Goal: Find contact information: Find contact information

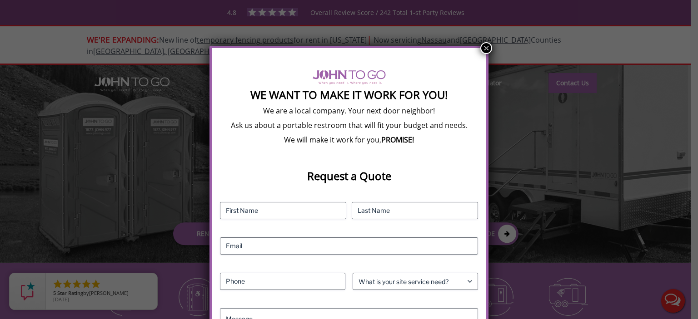
click at [483, 49] on button "×" at bounding box center [486, 48] width 12 height 12
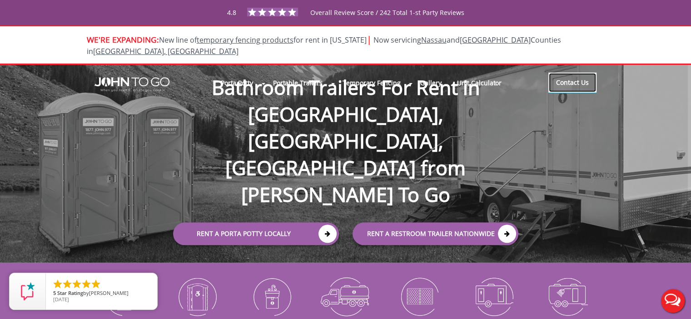
click at [575, 73] on link "Contact Us" at bounding box center [572, 83] width 48 height 20
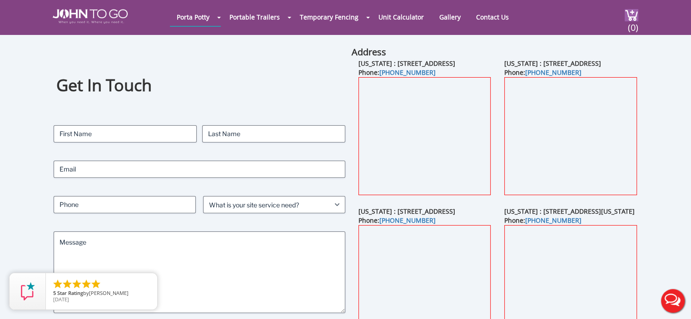
scroll to position [16, 0]
click at [659, 139] on div "Get In Touch Contact Name (Required) First Last Email (Required) Phone (Require…" at bounding box center [345, 220] width 691 height 349
